Goal: Task Accomplishment & Management: Use online tool/utility

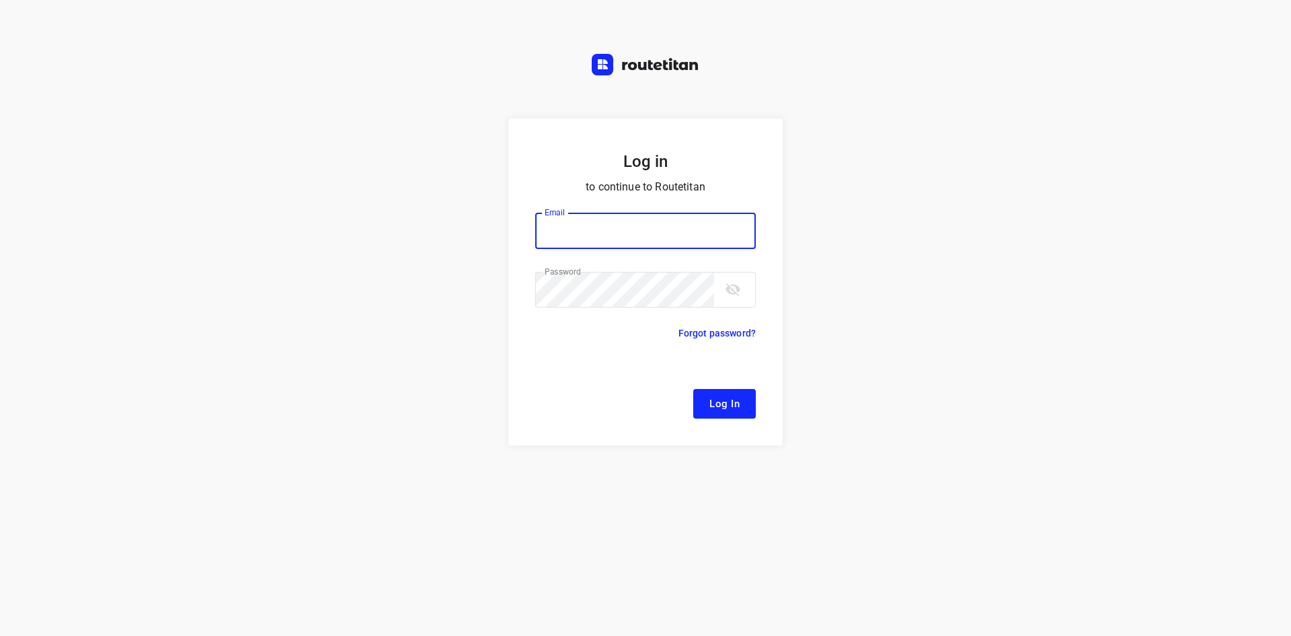
type input "[EMAIL_ADDRESS][DOMAIN_NAME]"
click at [726, 393] on button "Log In" at bounding box center [724, 404] width 63 height 30
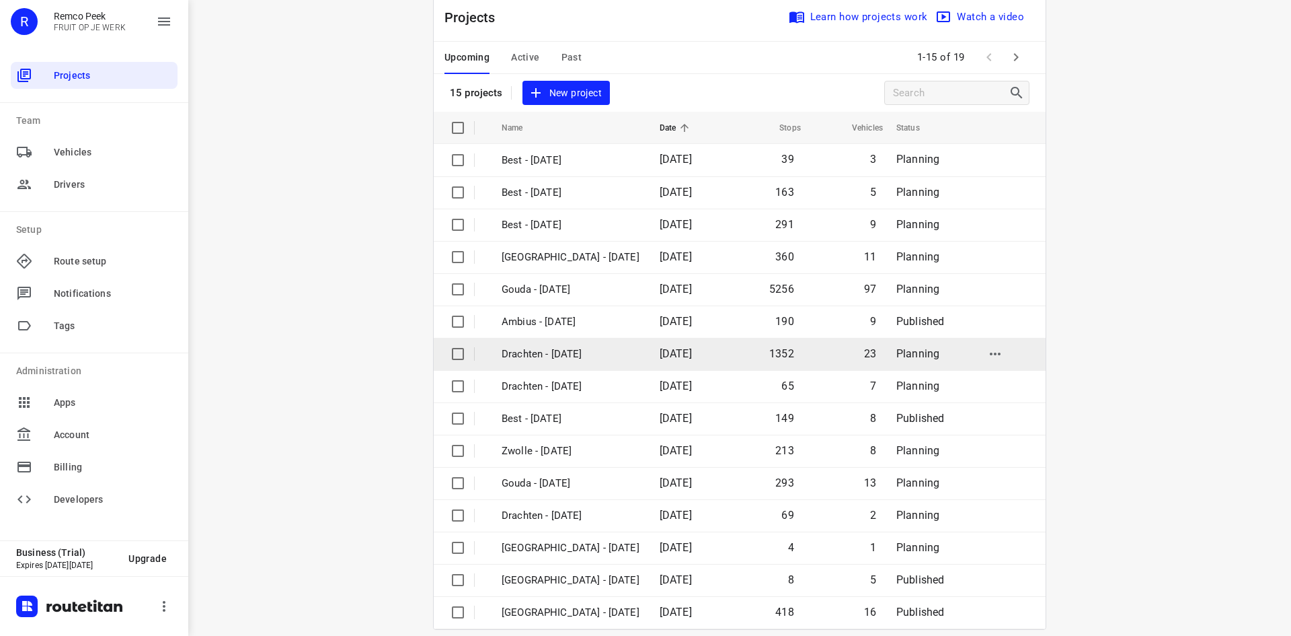
scroll to position [44, 0]
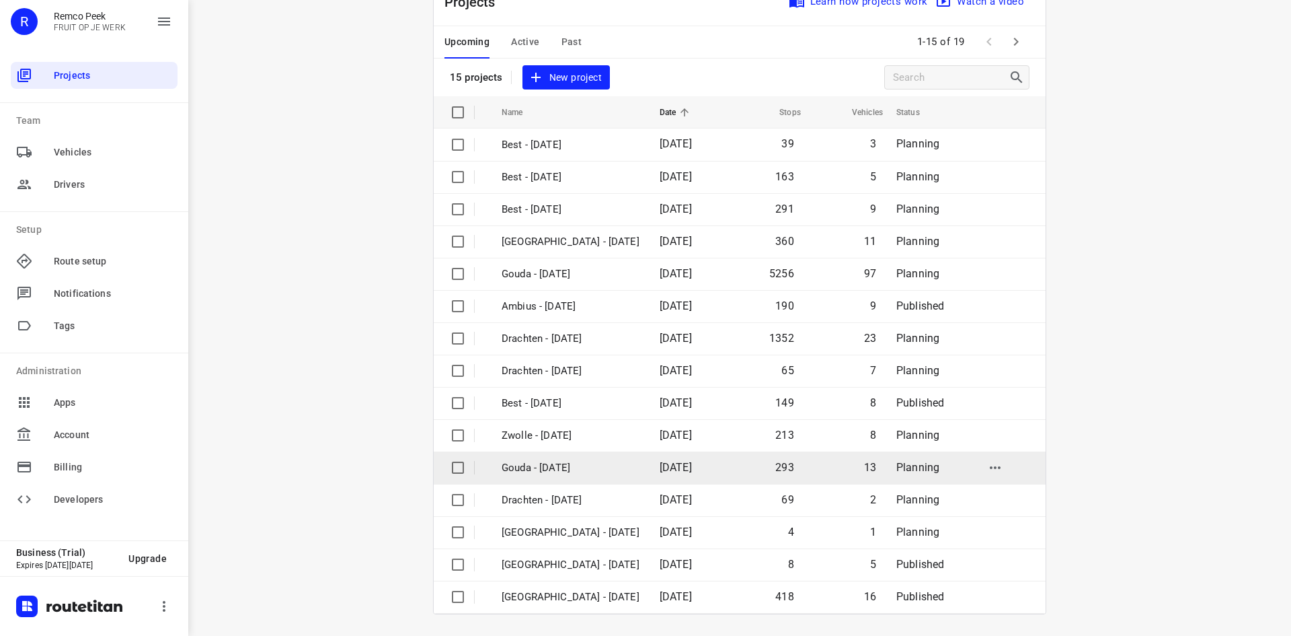
click at [593, 469] on p "Gouda - [DATE]" at bounding box center [571, 467] width 138 height 15
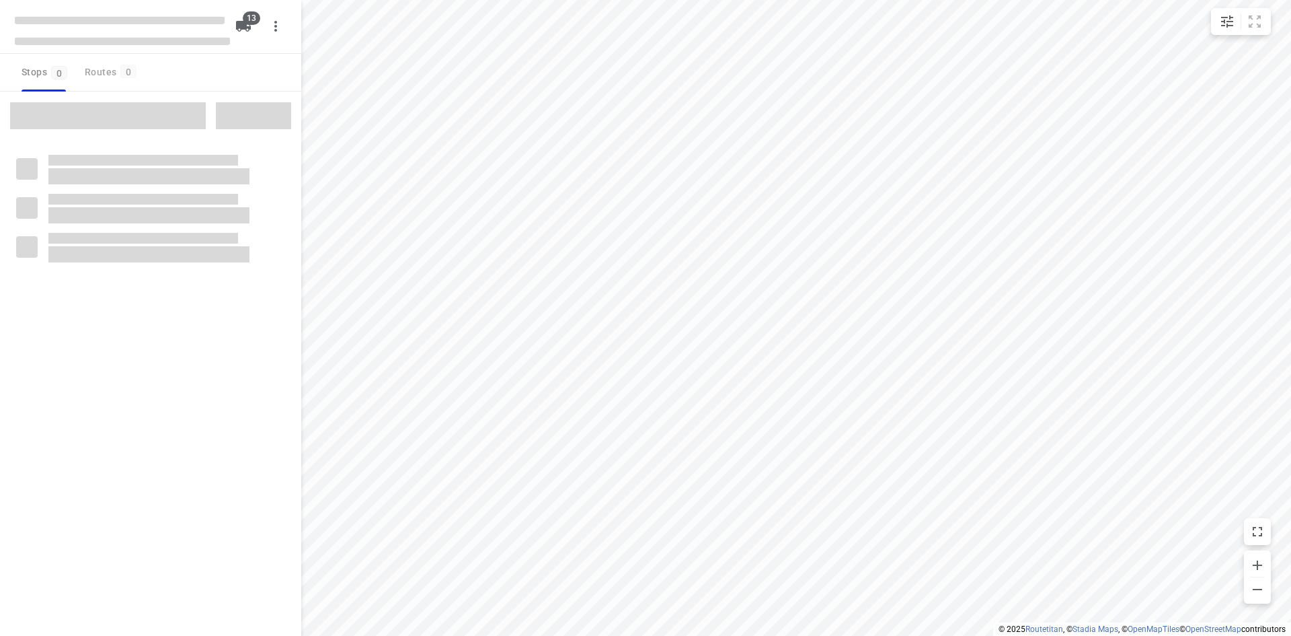
checkbox input "true"
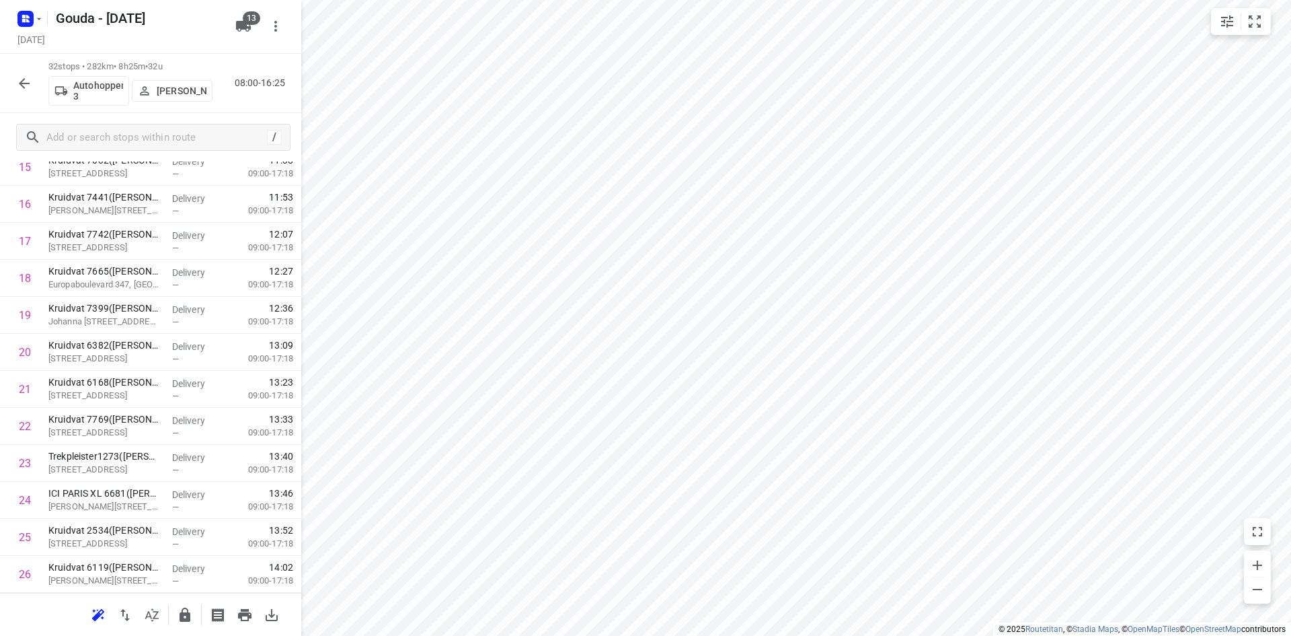
scroll to position [857, 0]
click at [26, 85] on icon "button" at bounding box center [24, 83] width 16 height 16
